Goal: Book appointment/travel/reservation

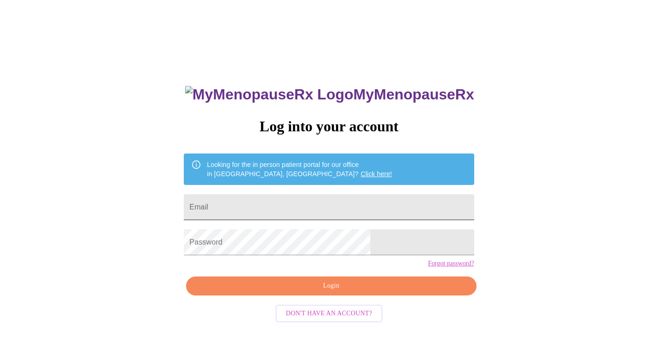
click at [339, 211] on input "Email" at bounding box center [329, 207] width 290 height 26
type input "[PERSON_NAME][EMAIL_ADDRESS][DOMAIN_NAME]"
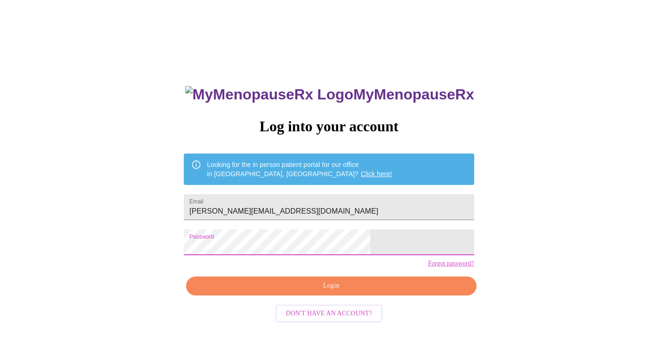
click at [380, 291] on span "Login" at bounding box center [331, 286] width 269 height 12
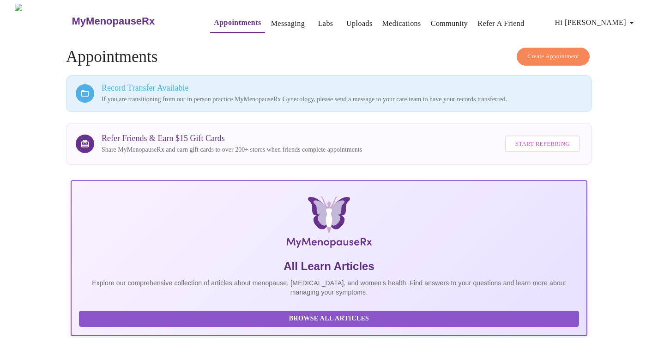
click at [214, 21] on link "Appointments" at bounding box center [237, 22] width 47 height 13
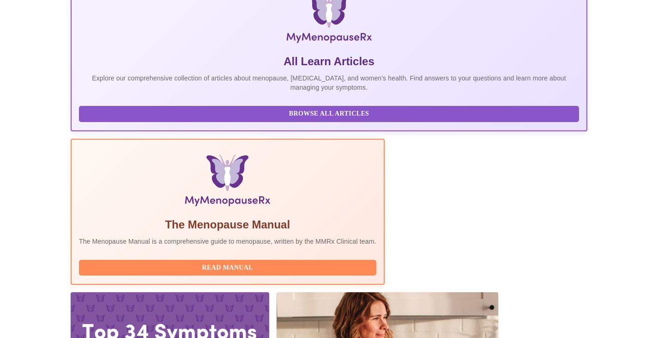
scroll to position [216, 0]
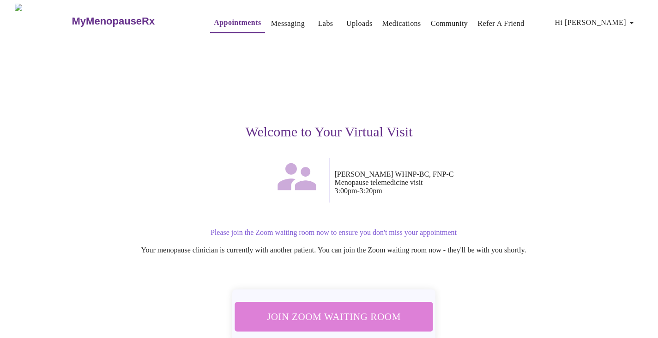
click at [349, 313] on span "Join Zoom Waiting Room" at bounding box center [334, 316] width 182 height 18
